Goal: Transaction & Acquisition: Book appointment/travel/reservation

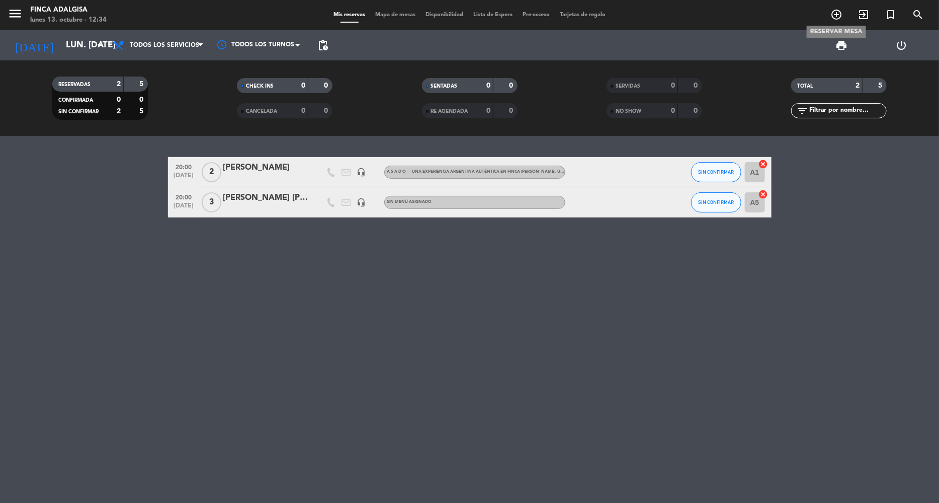
click at [839, 16] on icon "add_circle_outline" at bounding box center [836, 15] width 12 height 12
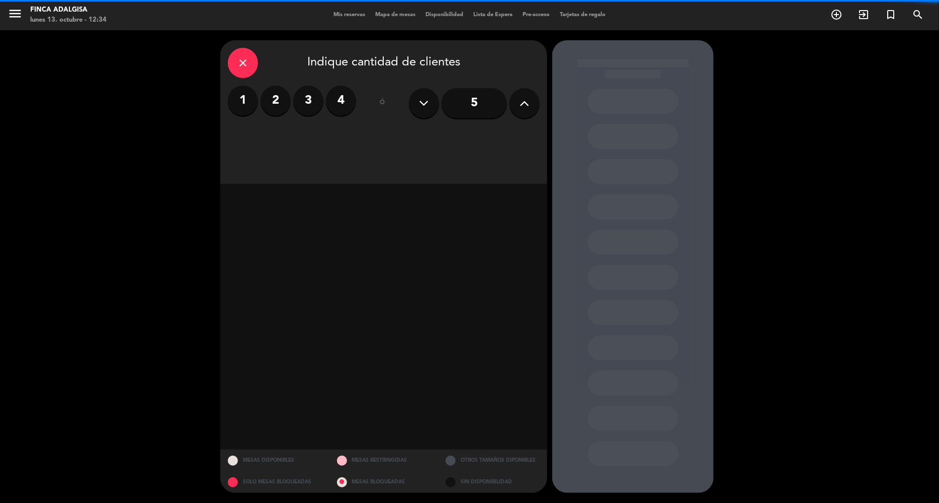
click at [283, 99] on label "2" at bounding box center [276, 101] width 30 height 30
click at [332, 139] on div "Todas las áreas arrow_drop_down" at bounding box center [305, 139] width 155 height 20
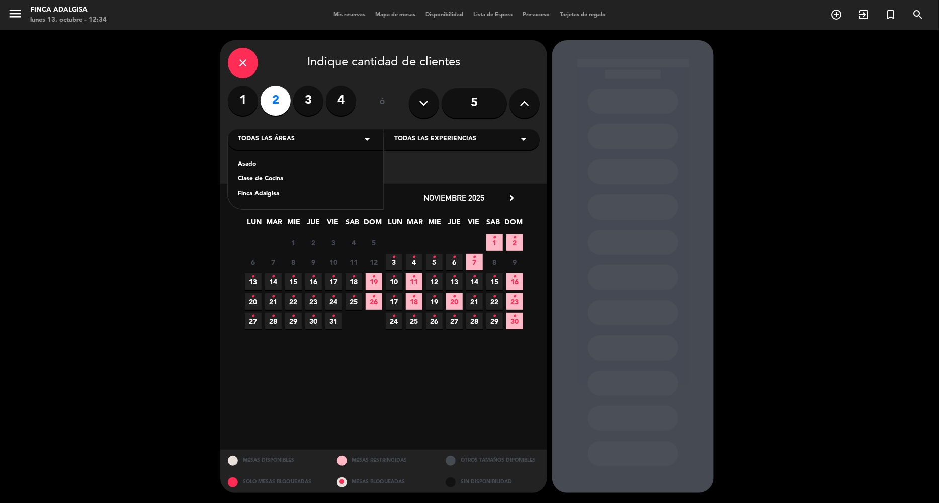
click at [272, 157] on div "Asado Clase de Cocina Finca [PERSON_NAME]" at bounding box center [305, 173] width 155 height 72
click at [305, 159] on div "Asado Clase de Cocina Finca [PERSON_NAME]" at bounding box center [305, 173] width 155 height 72
click at [256, 159] on div "Asado Clase de Cocina Finca [PERSON_NAME]" at bounding box center [305, 173] width 155 height 72
click at [246, 162] on div "Asado" at bounding box center [305, 164] width 135 height 10
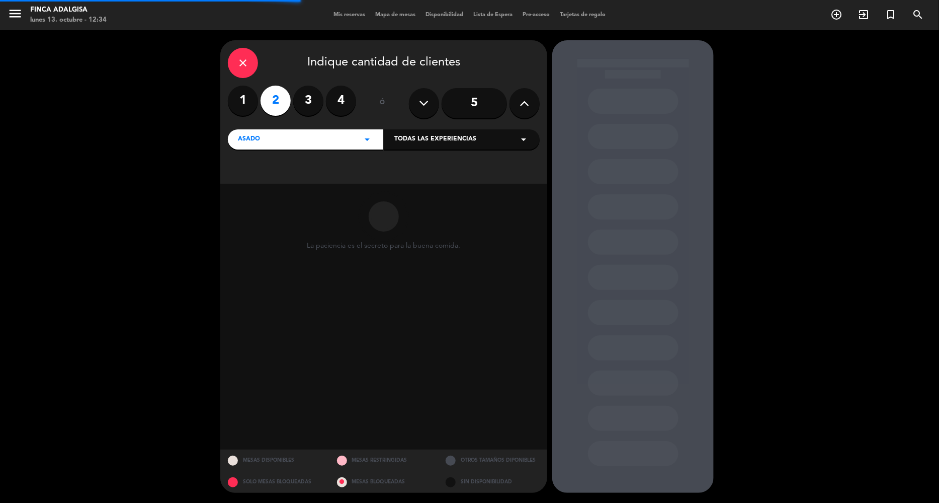
click at [444, 139] on span "Todas las experiencias" at bounding box center [435, 139] width 82 height 10
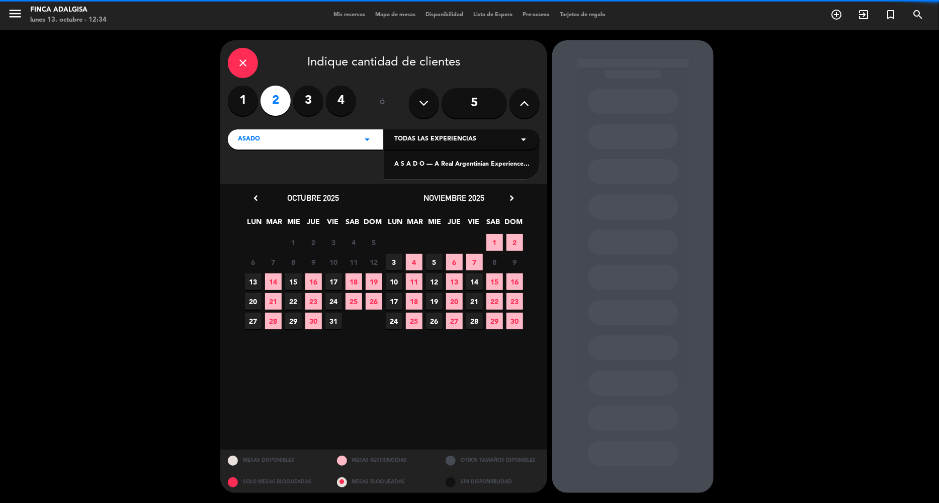
click at [444, 164] on div "A S A D O — A Real Argentinian Experience at [GEOGRAPHIC_DATA][PERSON_NAME]" at bounding box center [461, 164] width 135 height 10
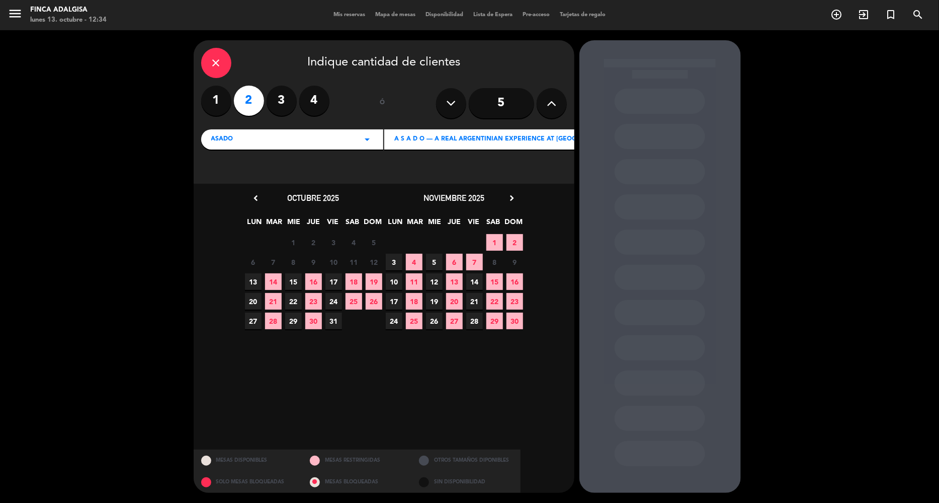
click at [514, 193] on icon "chevron_right" at bounding box center [512, 198] width 11 height 11
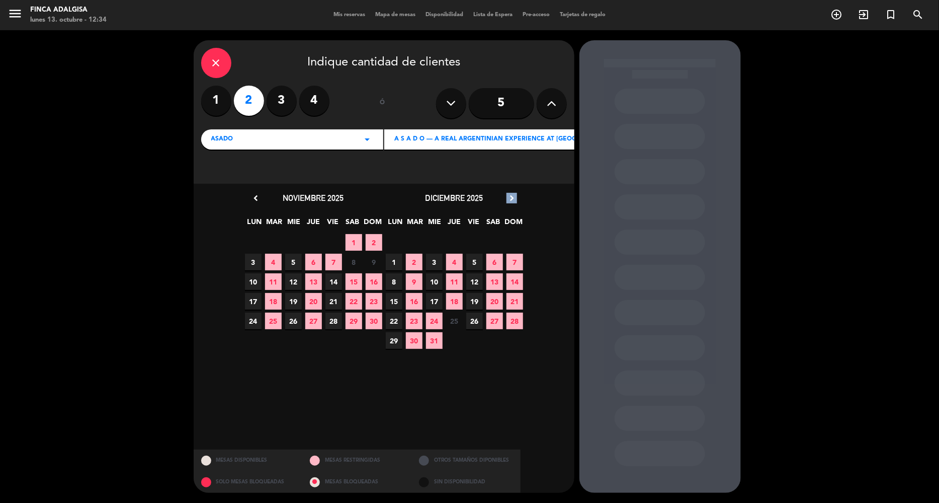
click at [514, 193] on icon "chevron_right" at bounding box center [512, 198] width 11 height 11
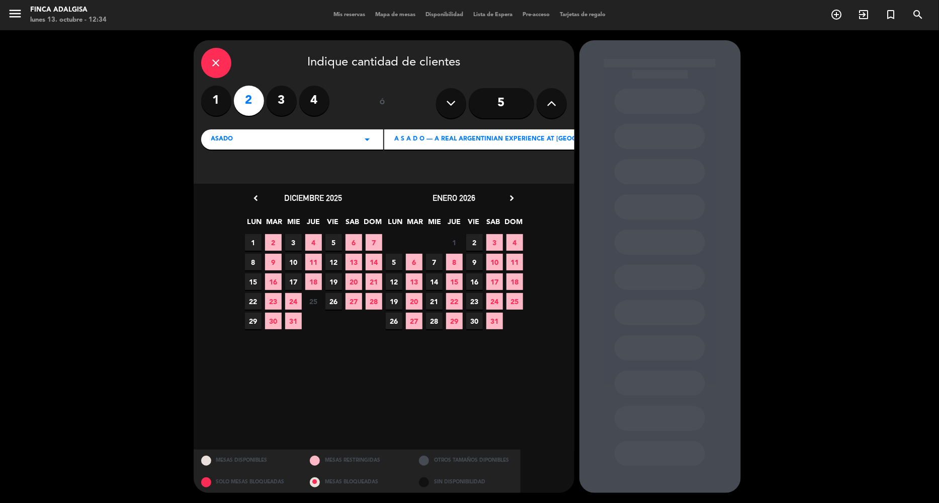
click at [388, 318] on span "26" at bounding box center [394, 320] width 17 height 17
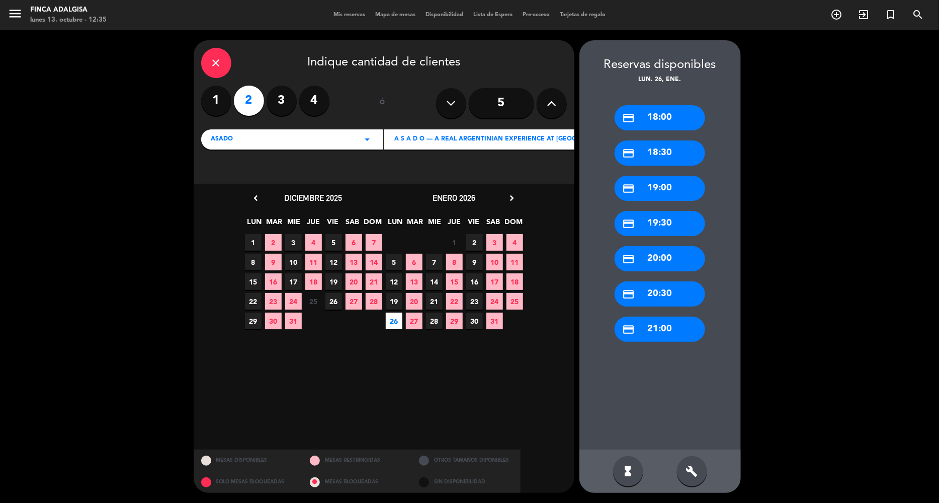
click at [635, 265] on div "credit_card 20:00" at bounding box center [660, 258] width 91 height 25
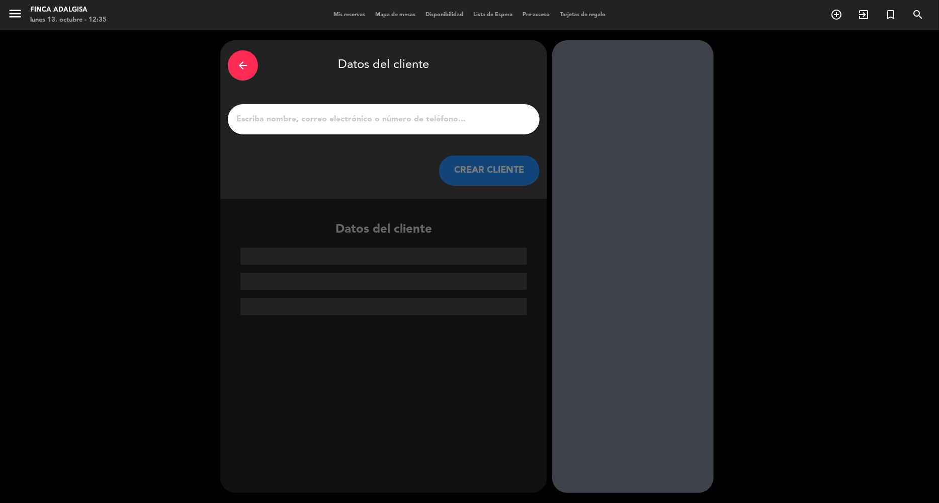
click at [400, 114] on input "1" at bounding box center [383, 119] width 297 height 14
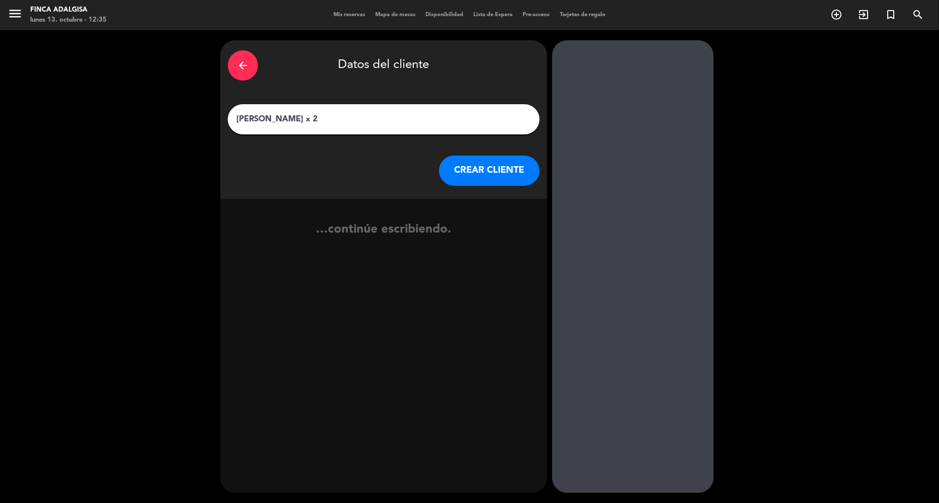
type input "[PERSON_NAME] x 2"
click at [508, 175] on button "CREAR CLIENTE" at bounding box center [489, 170] width 101 height 30
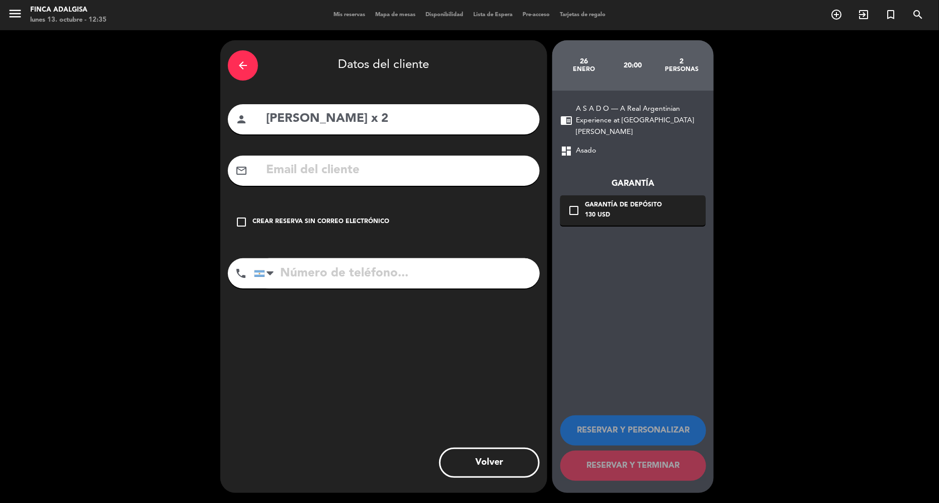
click at [327, 220] on div "Crear reserva sin correo electrónico" at bounding box center [321, 222] width 137 height 10
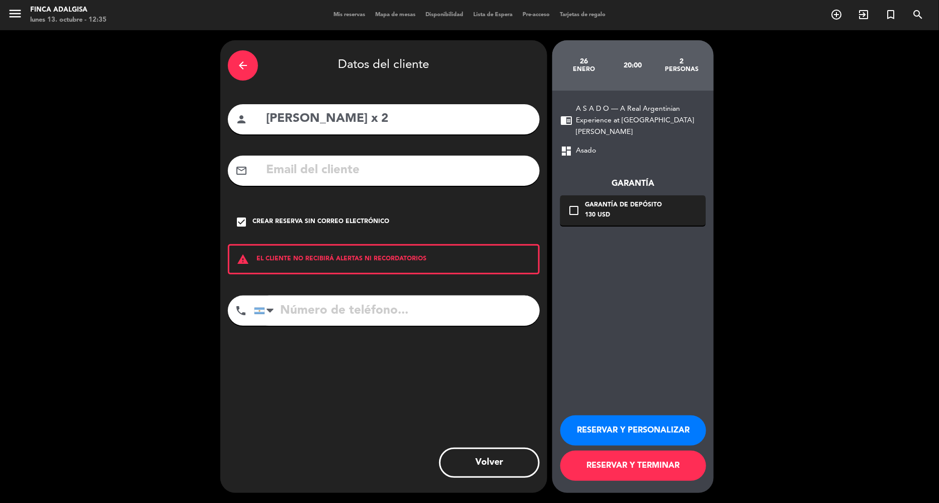
click at [647, 433] on button "RESERVAR Y PERSONALIZAR" at bounding box center [633, 430] width 146 height 30
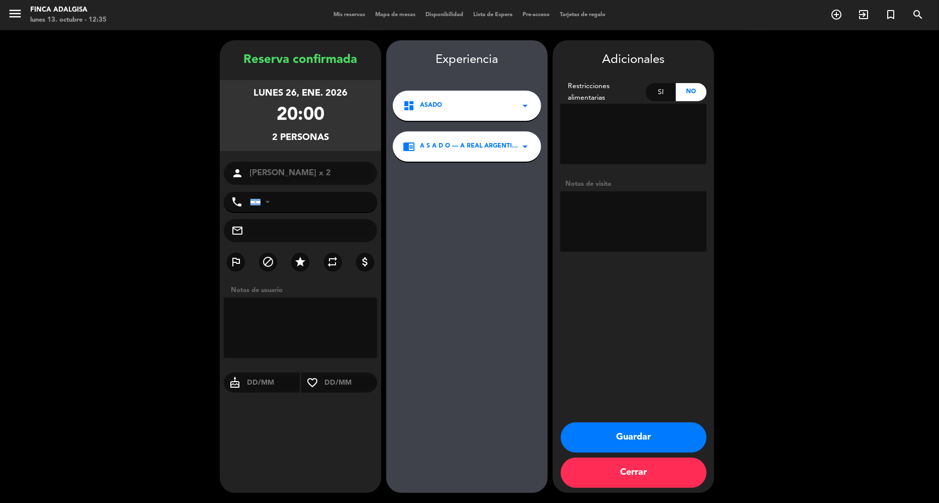
click at [289, 309] on textarea at bounding box center [300, 327] width 153 height 60
type textarea "Reserva de agencia de viajes Vip Journeys"
click at [646, 436] on button "Guardar" at bounding box center [634, 437] width 146 height 30
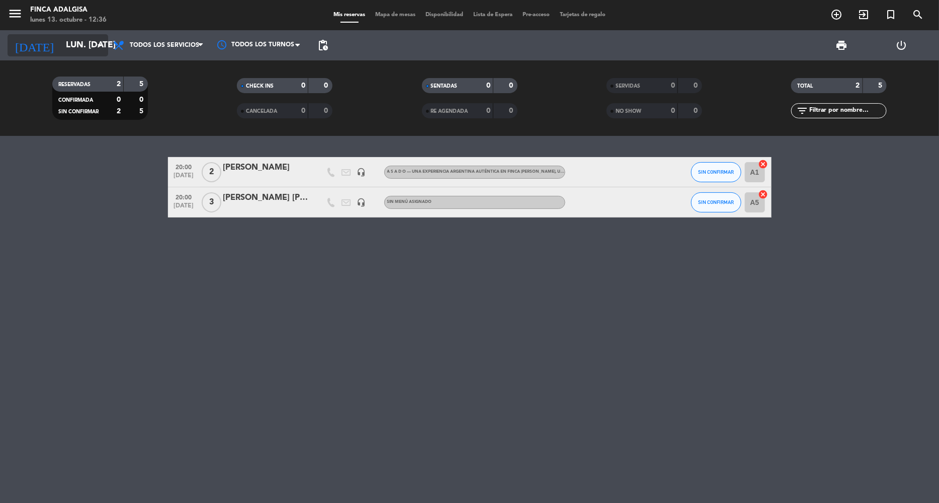
click at [78, 53] on input "lun. [DATE]" at bounding box center [117, 45] width 112 height 20
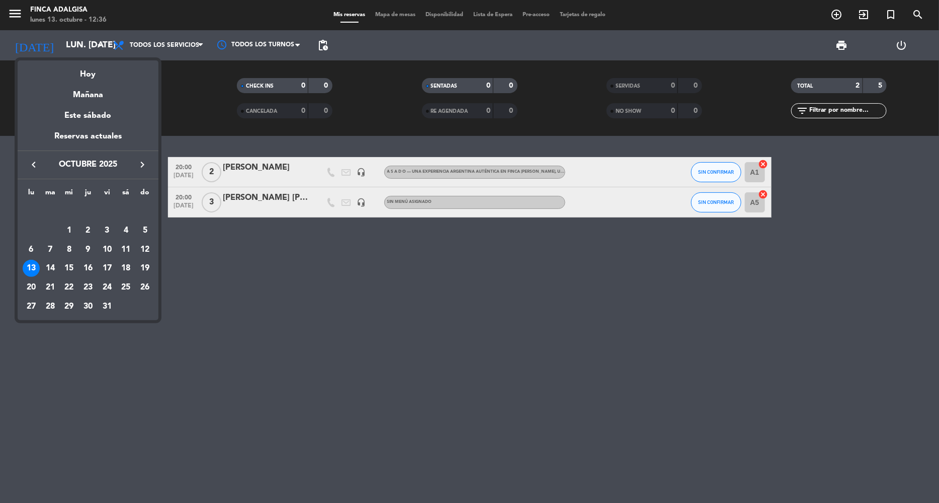
click at [149, 165] on button "keyboard_arrow_right" at bounding box center [142, 164] width 18 height 13
click at [142, 160] on icon "keyboard_arrow_right" at bounding box center [142, 164] width 12 height 12
click at [34, 286] on div "26" at bounding box center [31, 287] width 17 height 17
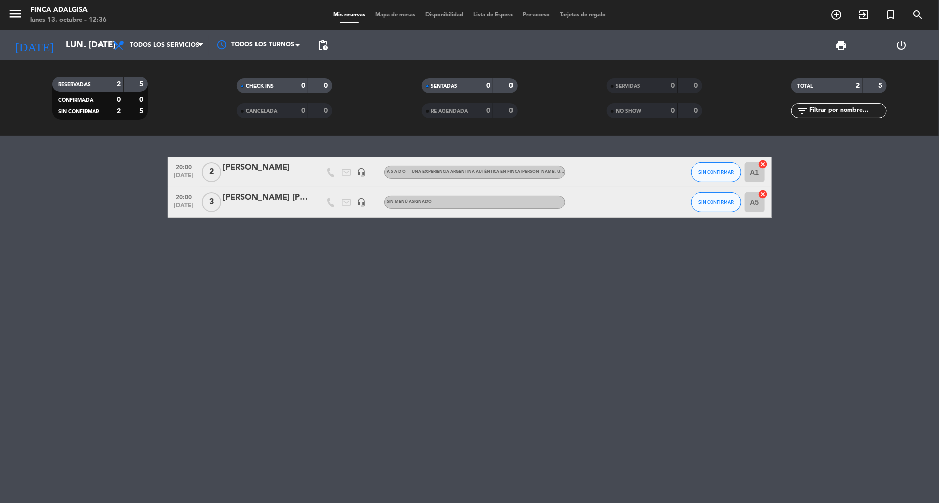
type input "lun. 26 ene."
